Goal: Transaction & Acquisition: Purchase product/service

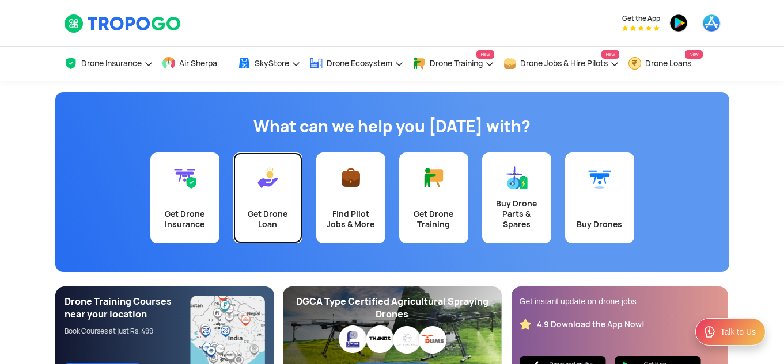
click at [273, 186] on img at bounding box center [267, 177] width 23 height 23
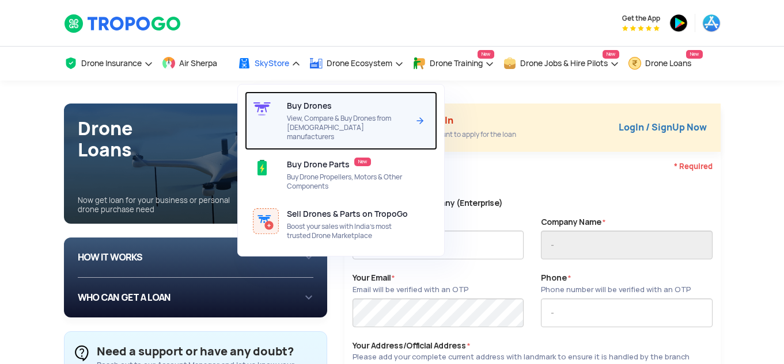
click at [305, 107] on span "Buy Drones" at bounding box center [309, 105] width 45 height 9
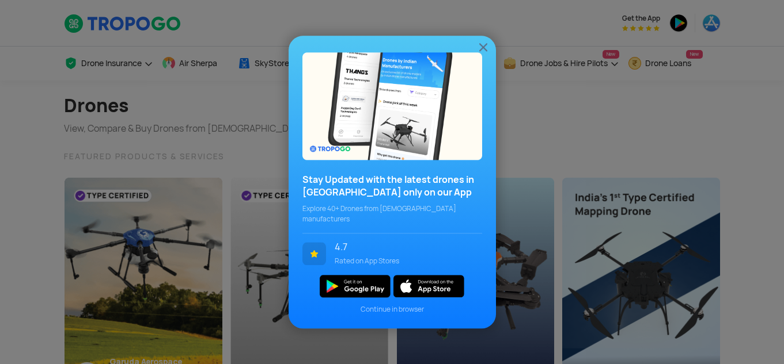
click at [482, 52] on img at bounding box center [483, 47] width 14 height 14
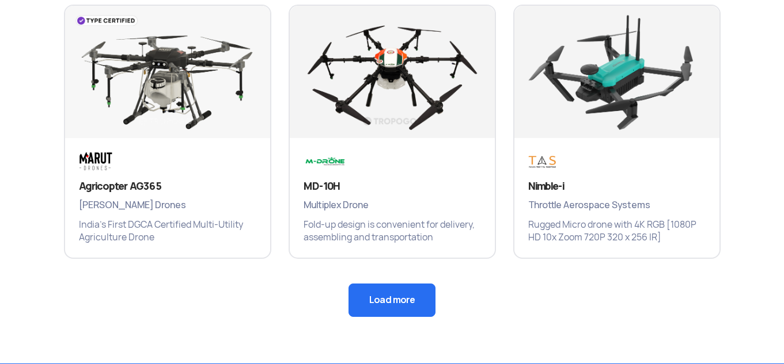
scroll to position [856, 0]
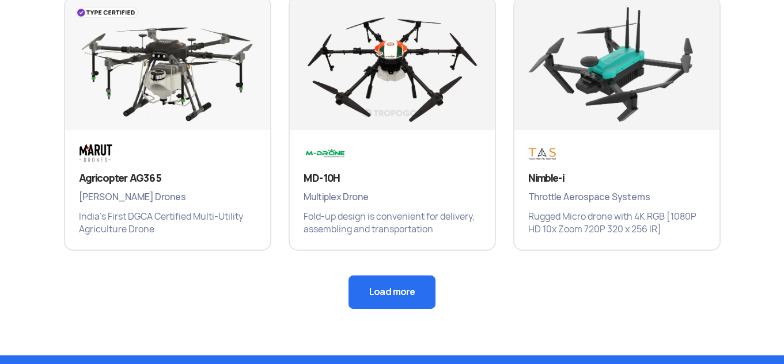
click at [370, 294] on button "Load more" at bounding box center [391, 292] width 87 height 33
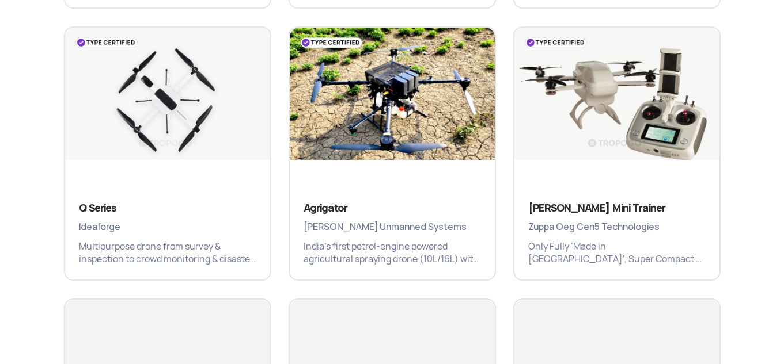
scroll to position [1068, 0]
